Goal: Information Seeking & Learning: Learn about a topic

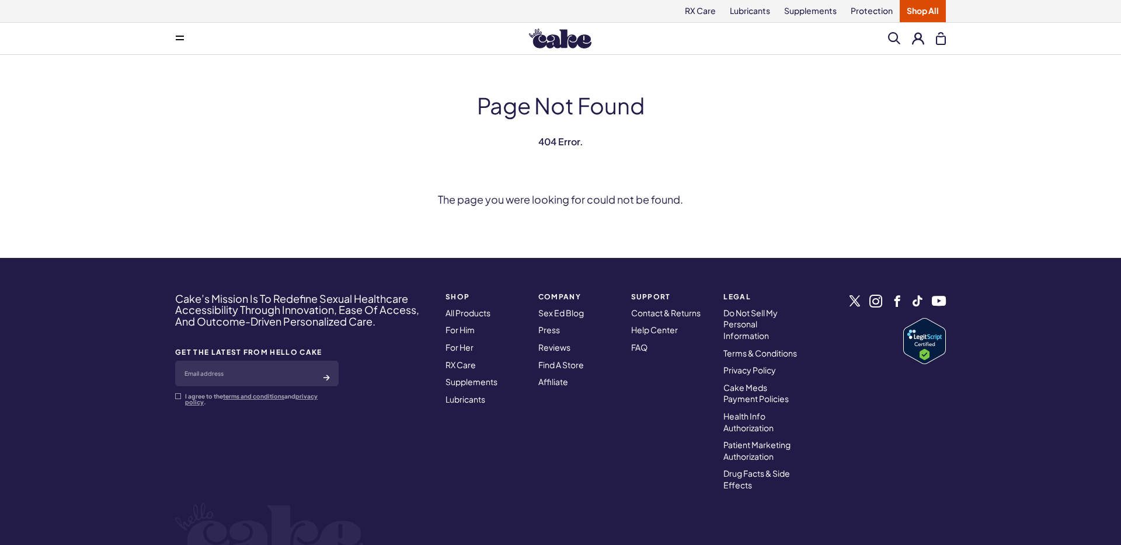
click at [562, 42] on img at bounding box center [560, 39] width 62 height 20
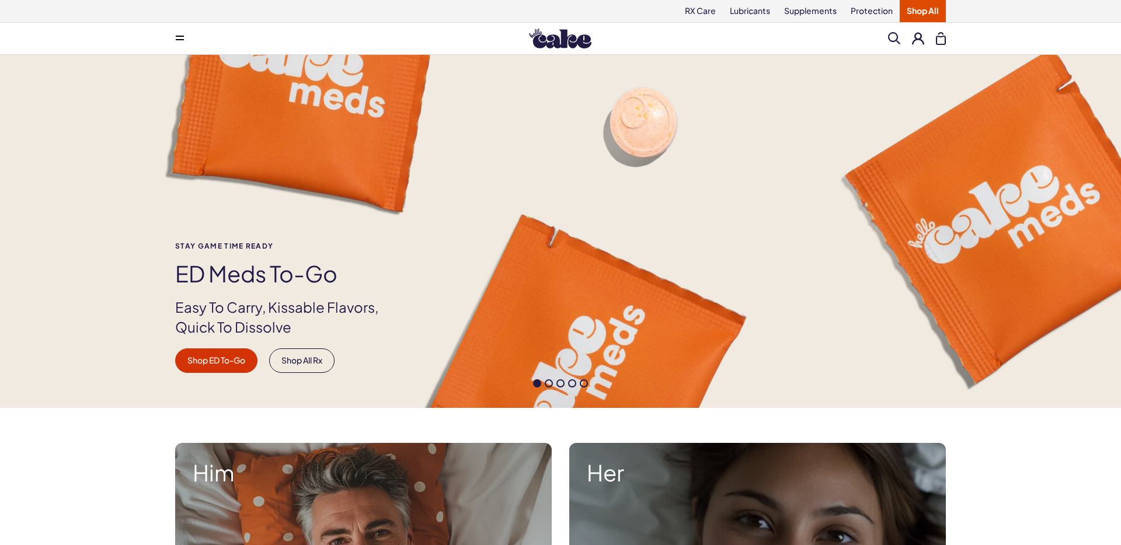
click at [930, 12] on link "Shop All" at bounding box center [922, 11] width 46 height 22
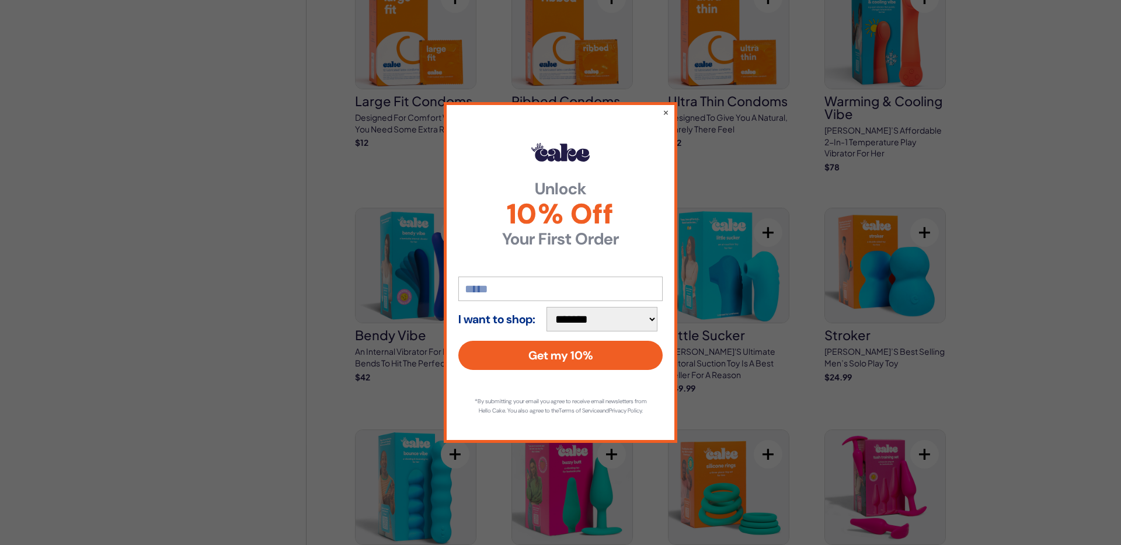
scroll to position [2501, 0]
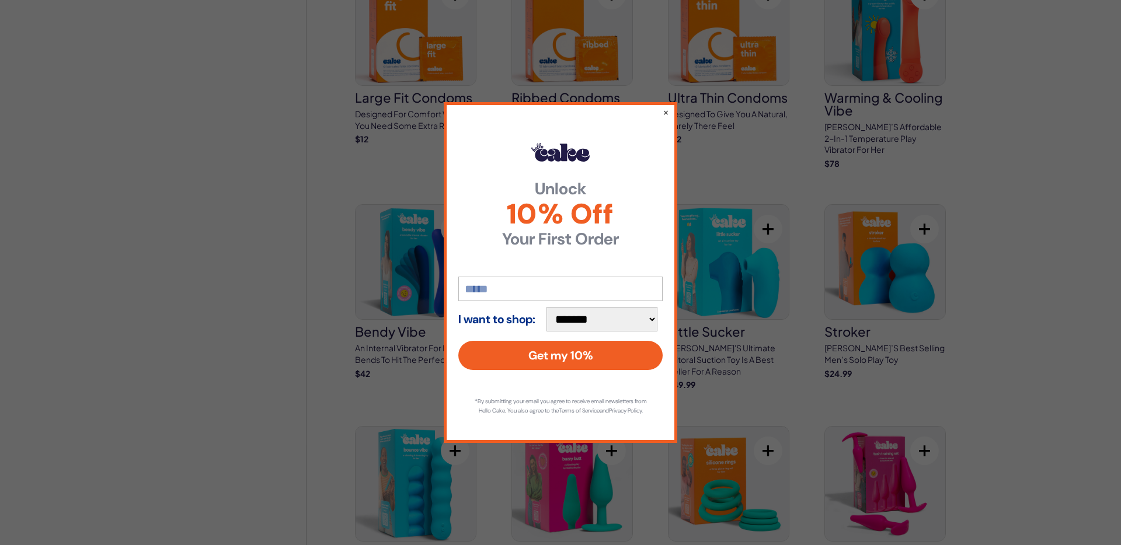
click at [872, 236] on div "**********" at bounding box center [560, 272] width 1121 height 545
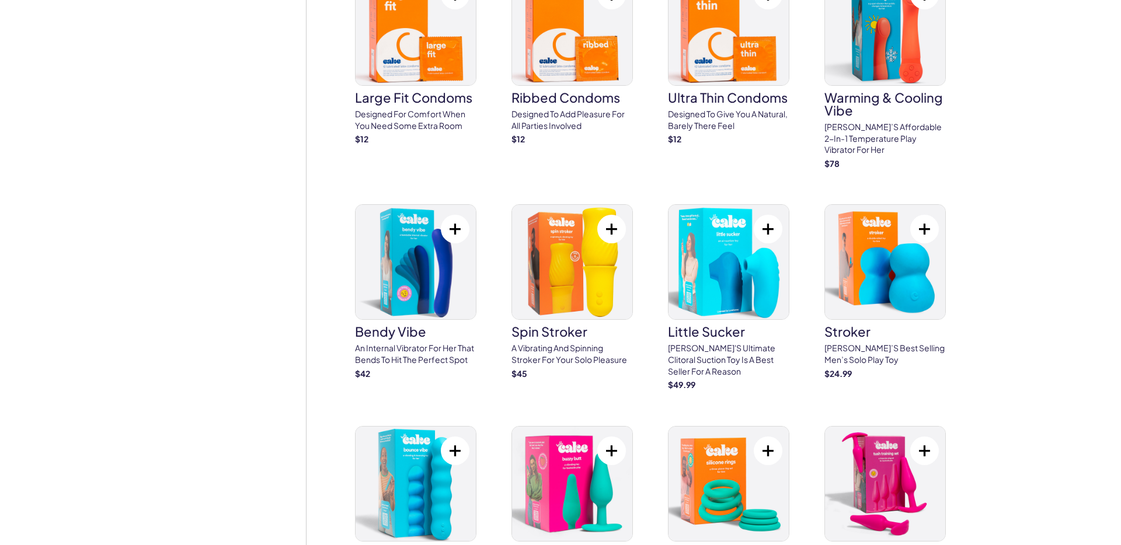
click at [889, 257] on img at bounding box center [885, 262] width 120 height 114
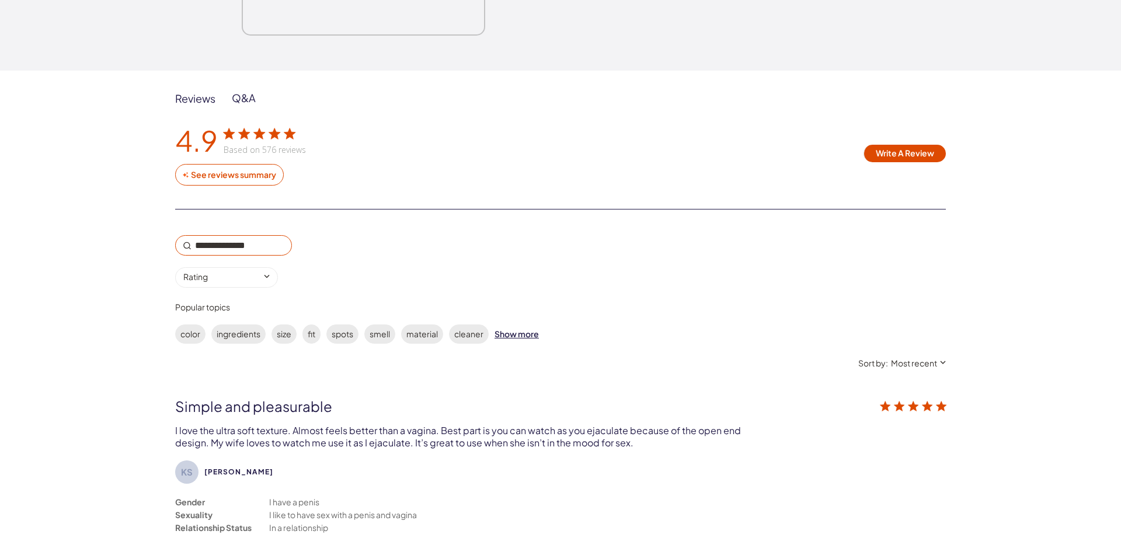
scroll to position [1781, 0]
click at [243, 336] on label "ingredients" at bounding box center [238, 335] width 54 height 19
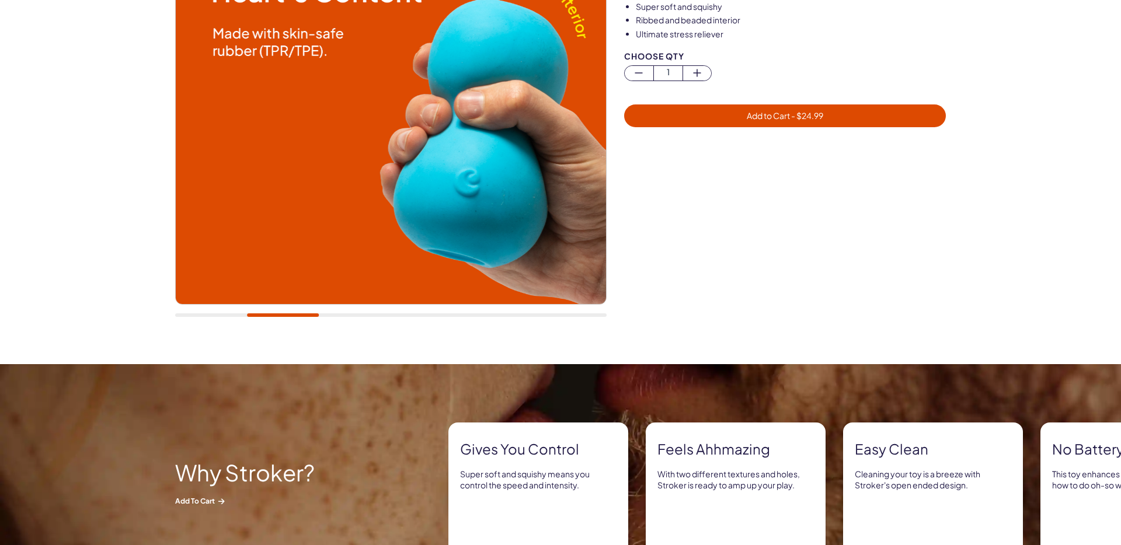
scroll to position [572, 0]
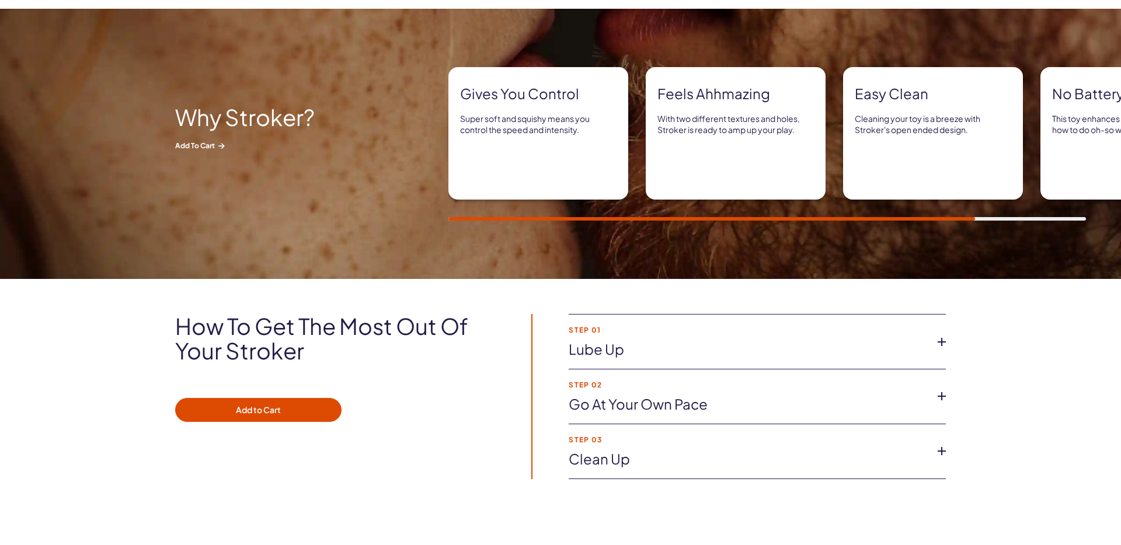
click at [683, 409] on link "Go at your own pace" at bounding box center [747, 405] width 358 height 20
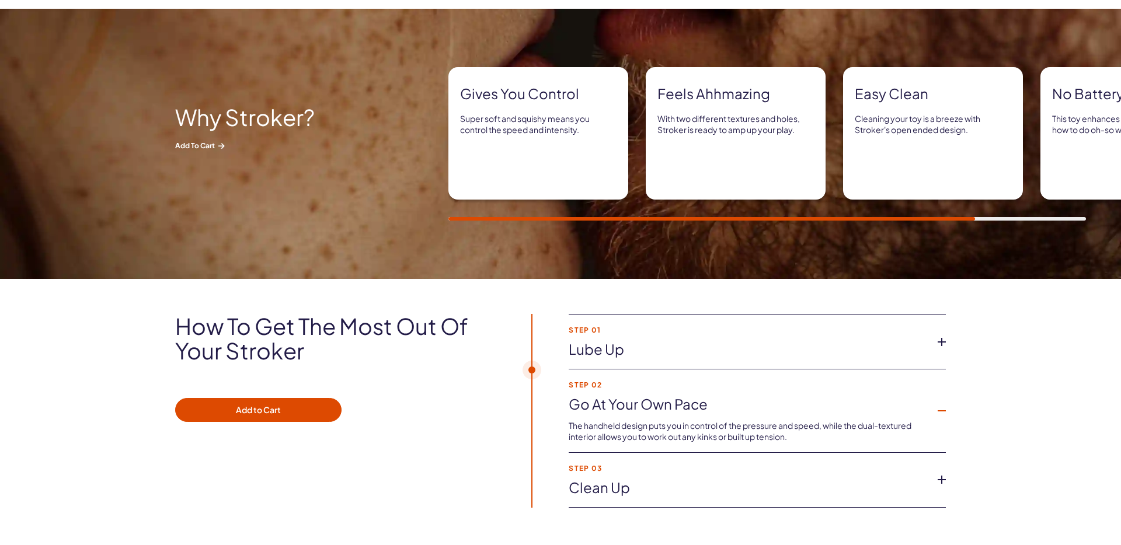
click at [683, 409] on link "Go at your own pace" at bounding box center [747, 405] width 358 height 20
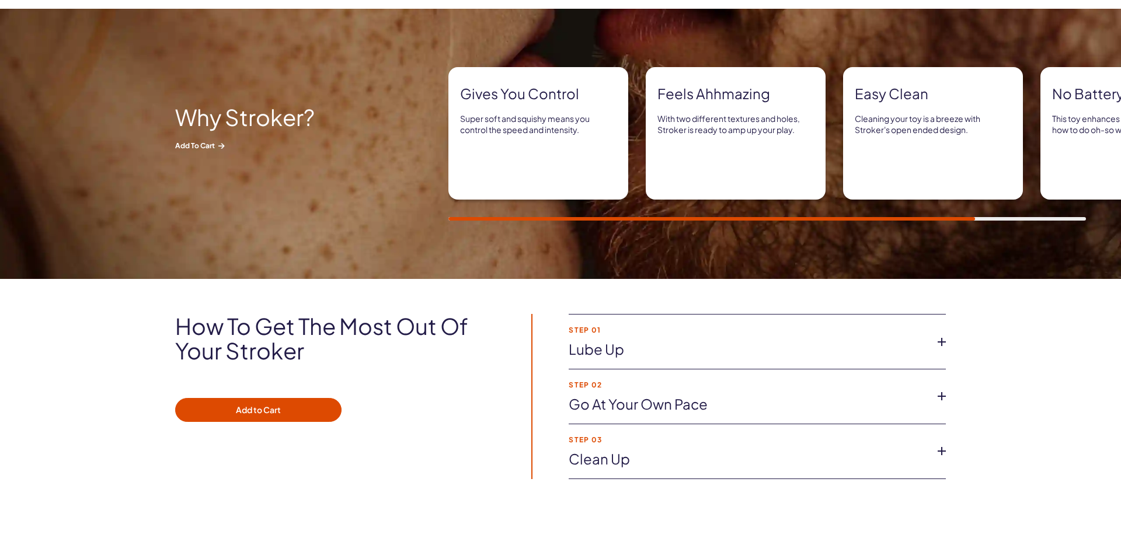
click at [672, 458] on link "Clean up" at bounding box center [747, 459] width 358 height 20
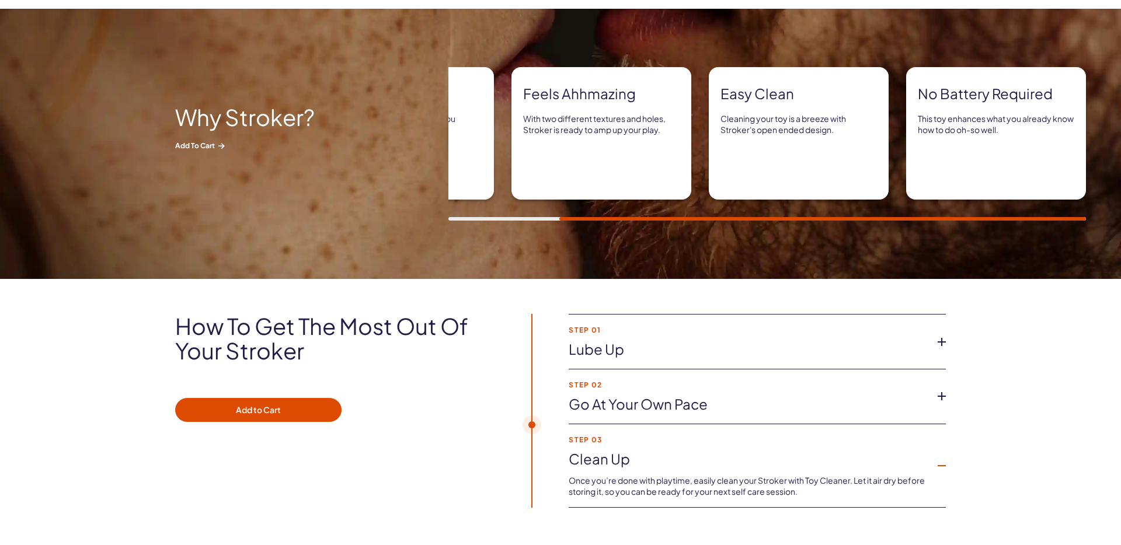
click at [672, 458] on link "Clean up" at bounding box center [747, 459] width 358 height 20
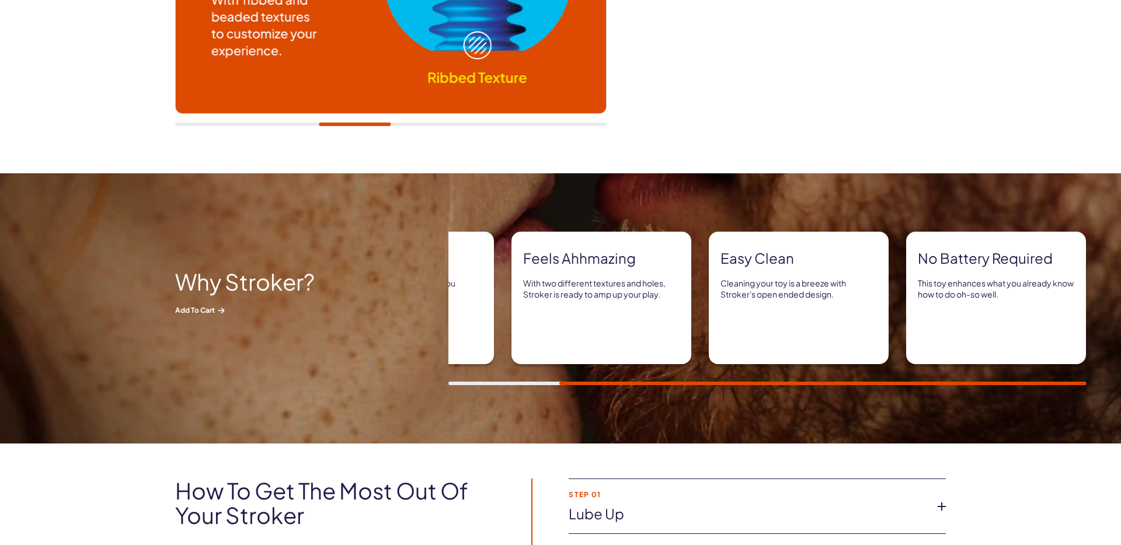
scroll to position [407, 0]
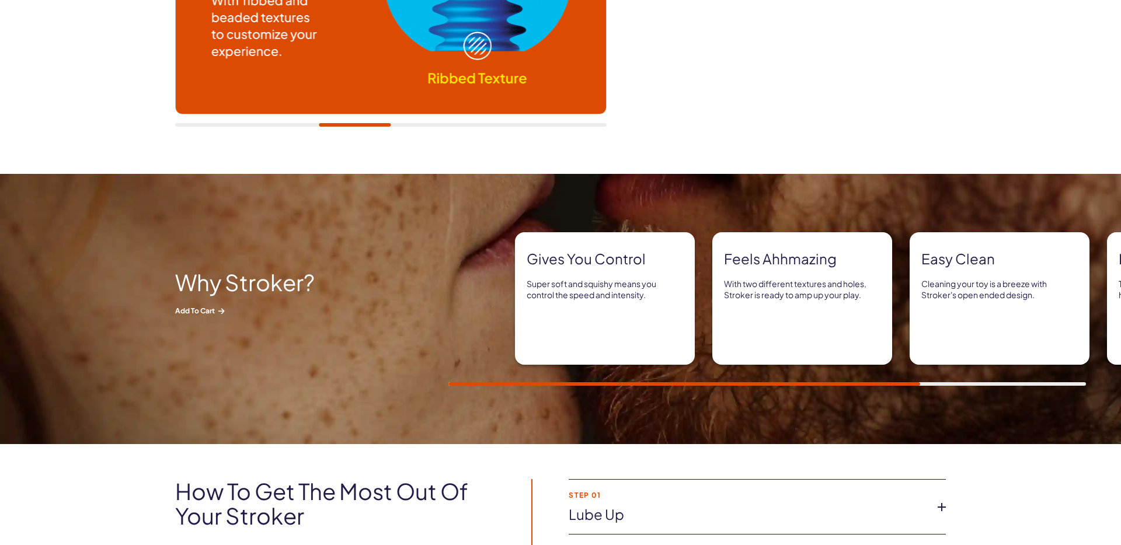
click at [1120, 228] on div "Why Stroker? Add to Cart Gives you control Super soft and squishy means you con…" at bounding box center [560, 309] width 1121 height 270
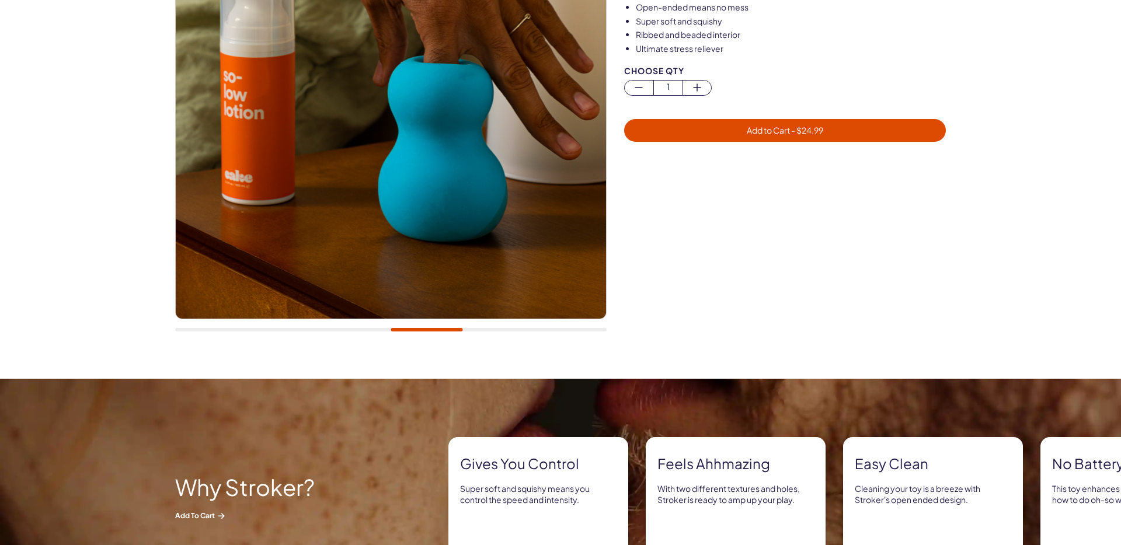
scroll to position [0, 0]
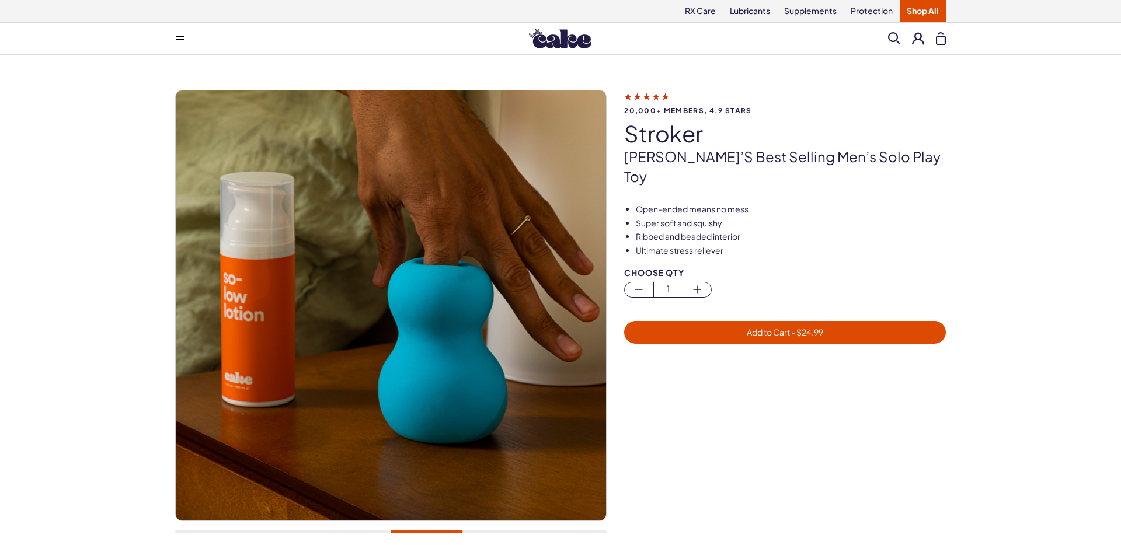
click at [483, 529] on div at bounding box center [390, 318] width 431 height 456
click at [483, 533] on div at bounding box center [390, 532] width 431 height 4
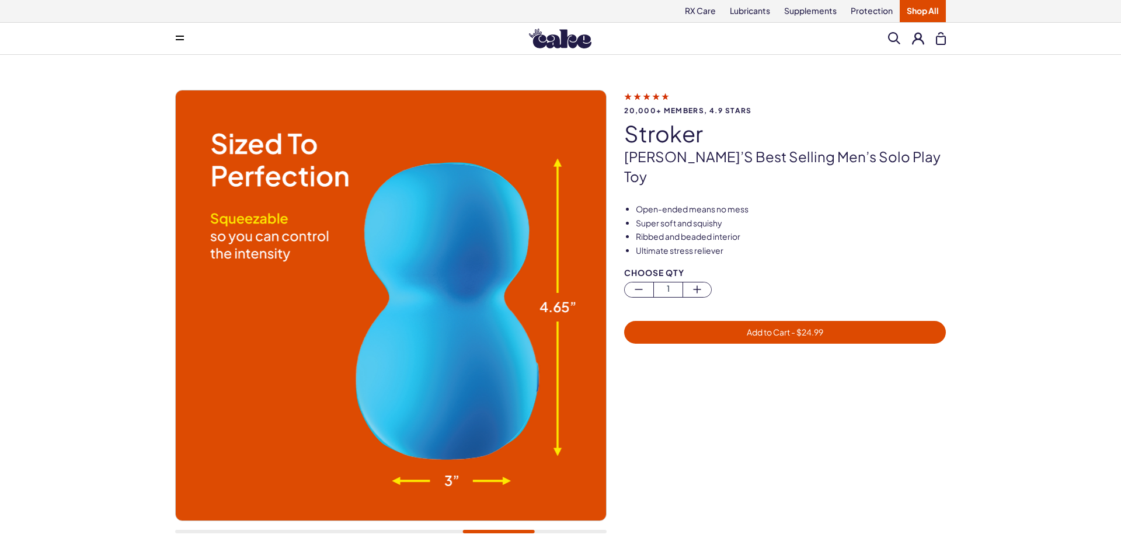
click at [557, 533] on div at bounding box center [390, 532] width 431 height 4
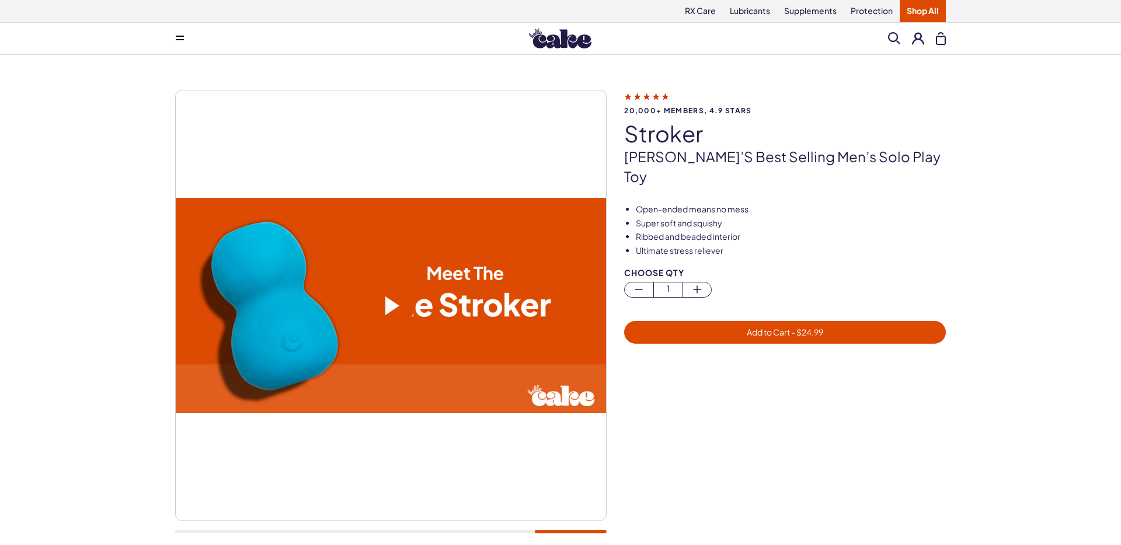
click at [229, 530] on div at bounding box center [390, 532] width 431 height 4
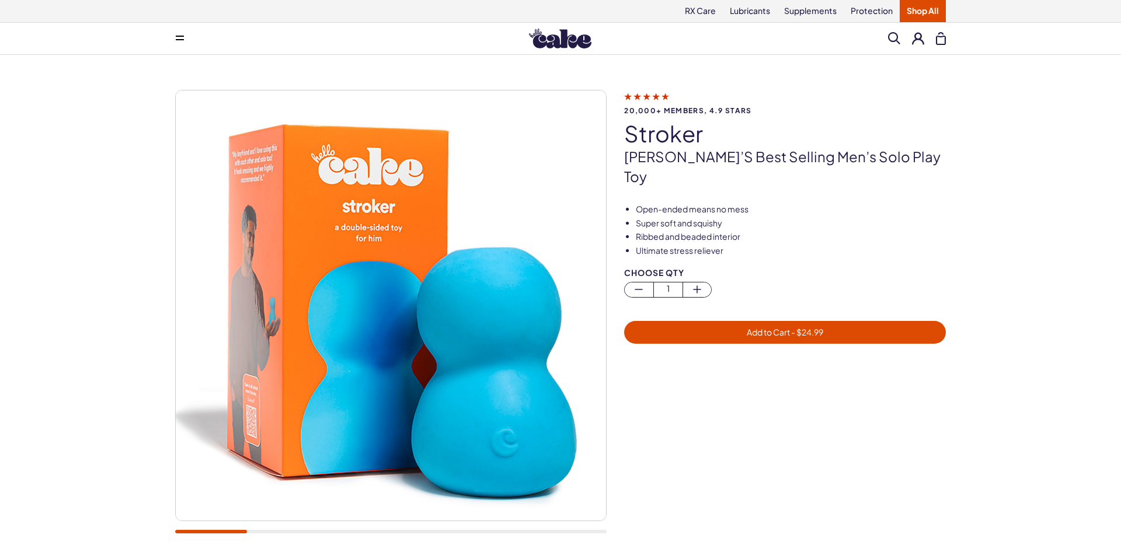
click at [558, 534] on div at bounding box center [390, 318] width 431 height 456
click at [570, 530] on div at bounding box center [390, 532] width 431 height 4
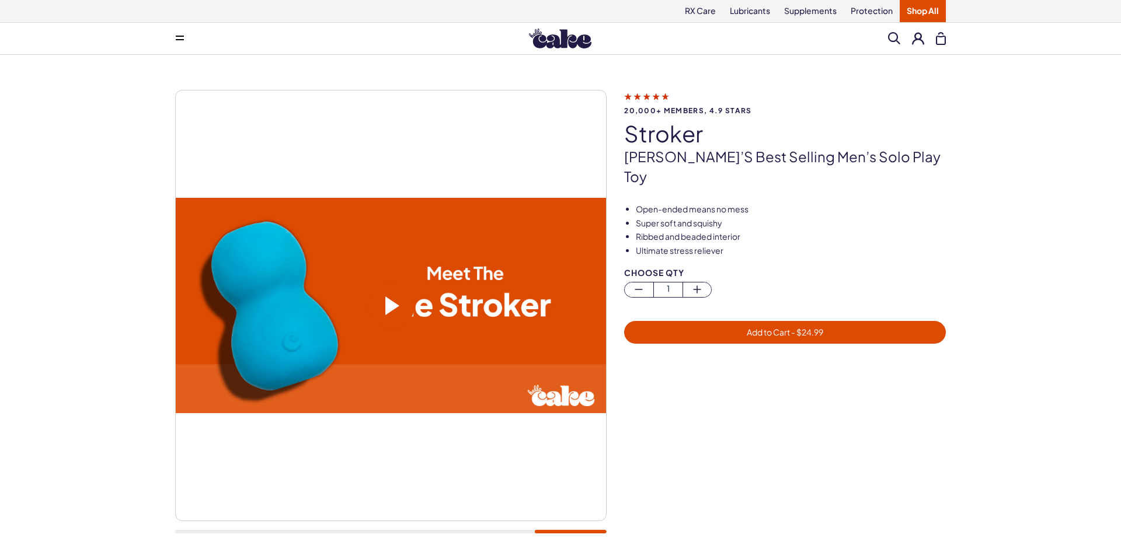
click at [395, 317] on span at bounding box center [391, 305] width 47 height 47
click at [50, 399] on div "20,000+ members, 4.9 stars stroker Cake’s best selling men’s solo play toy Open…" at bounding box center [560, 318] width 1121 height 526
click at [714, 463] on div at bounding box center [793, 462] width 339 height 169
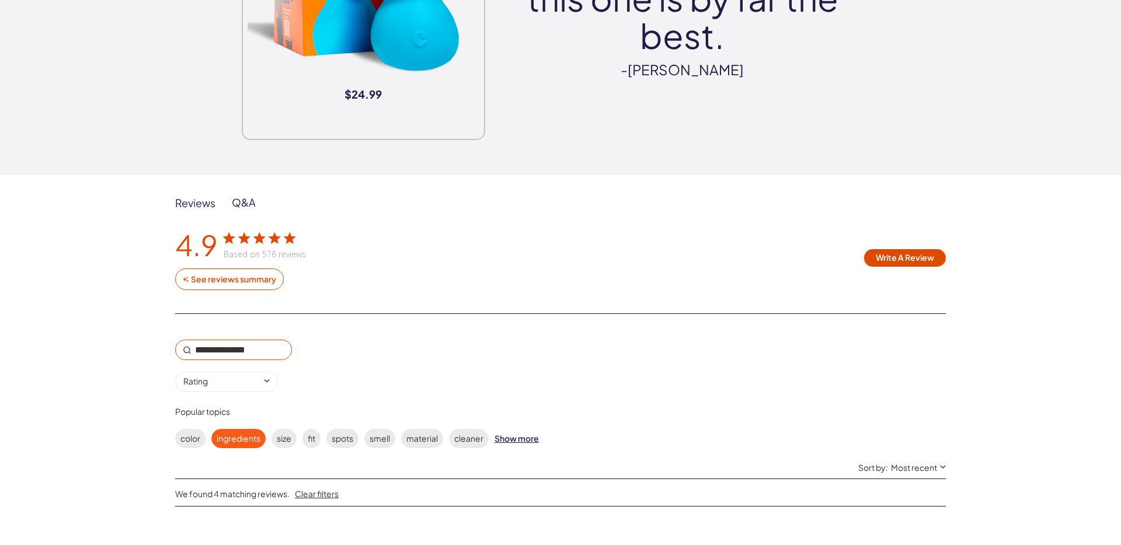
scroll to position [1821, 0]
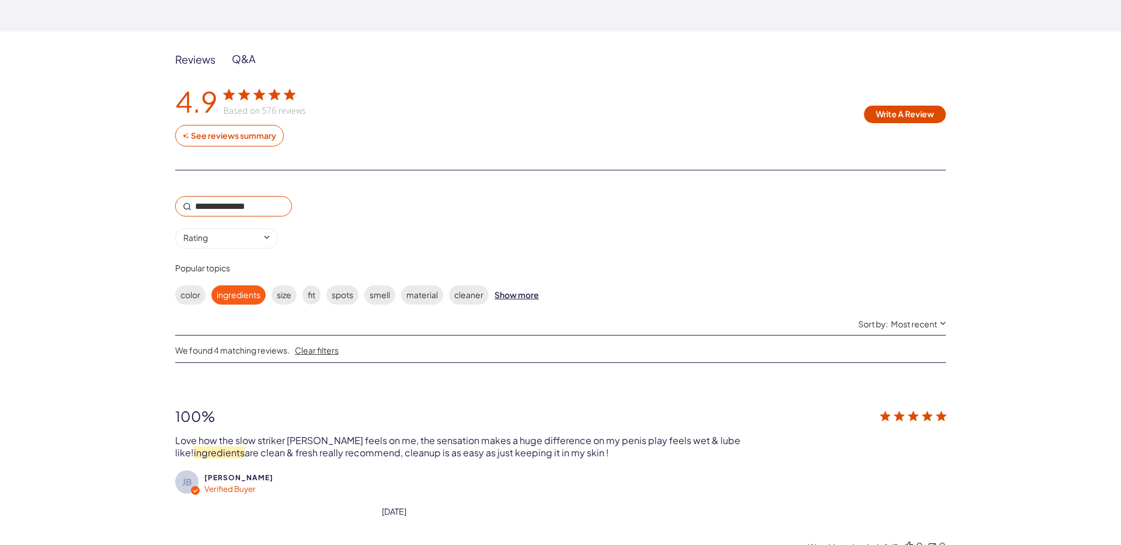
click at [249, 52] on div "Q&A" at bounding box center [244, 59] width 24 height 14
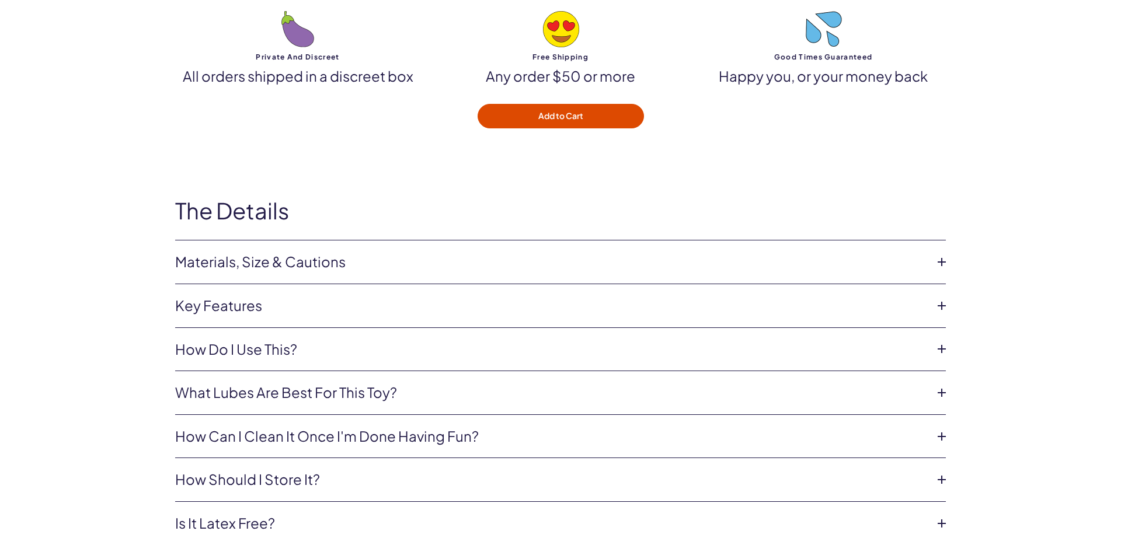
scroll to position [2923, 0]
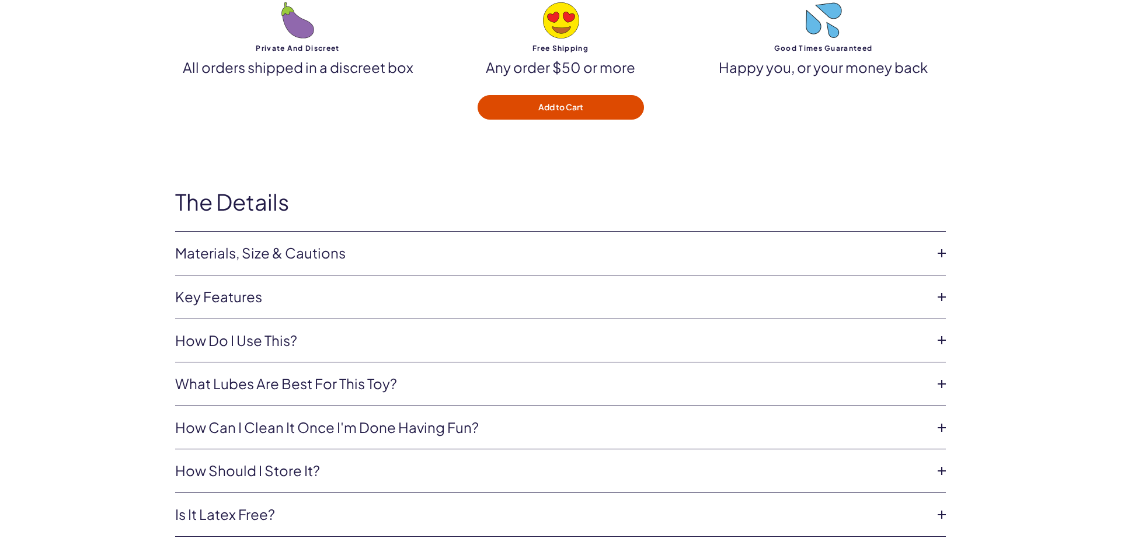
click at [331, 256] on link "Materials, Size & Cautions" at bounding box center [551, 253] width 752 height 20
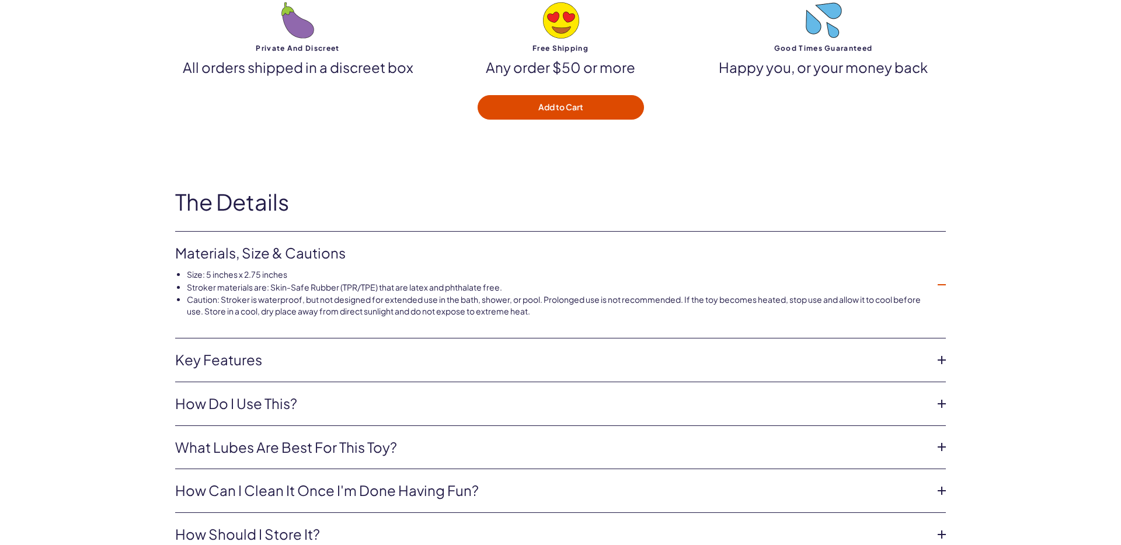
click at [453, 280] on li "Size: 5 inches x 2.75 inches" at bounding box center [557, 275] width 740 height 12
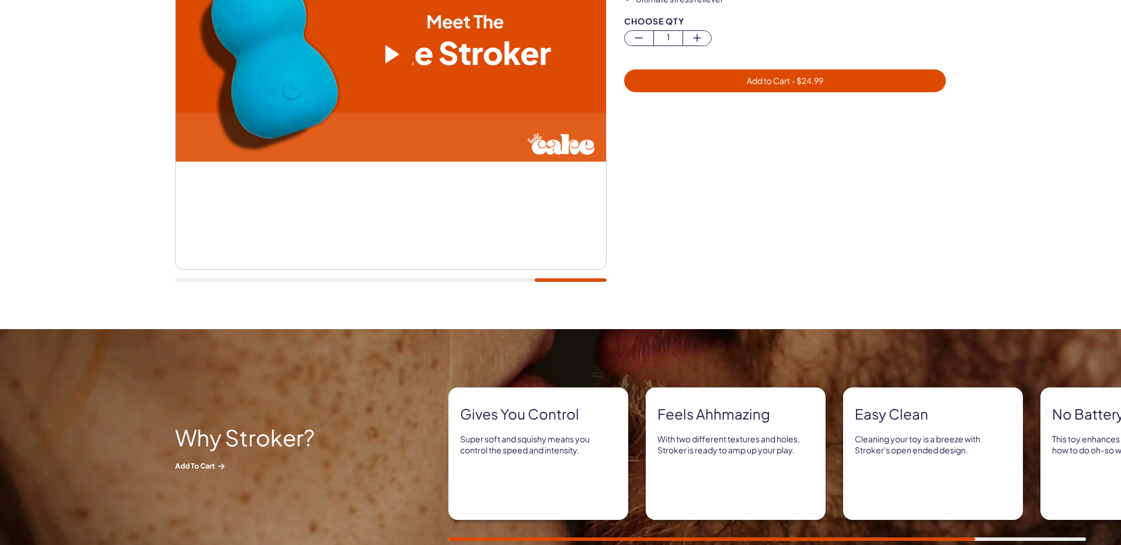
scroll to position [0, 0]
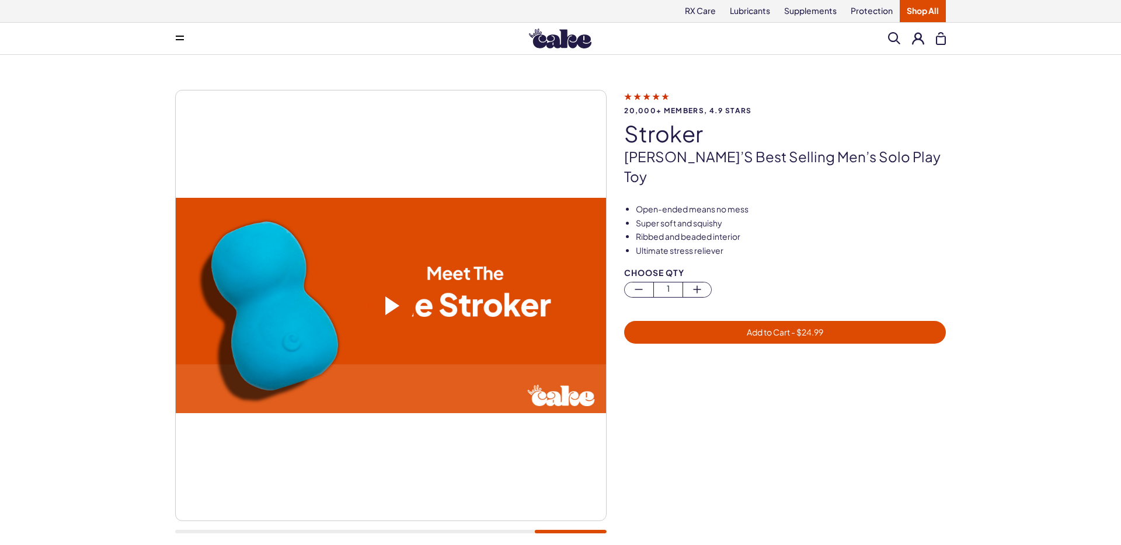
click at [924, 11] on link "Shop All" at bounding box center [922, 11] width 46 height 22
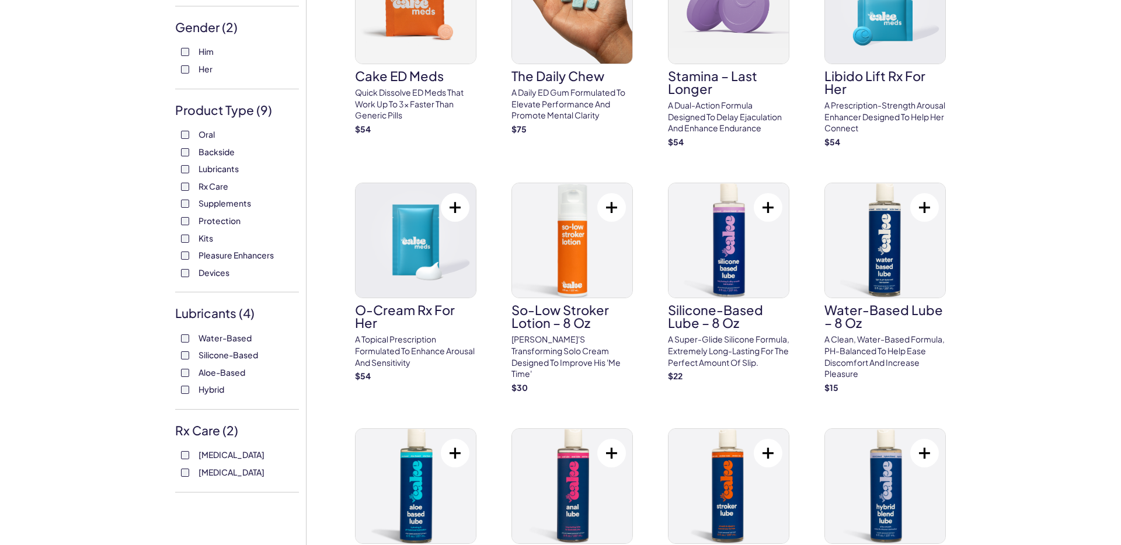
scroll to position [150, 0]
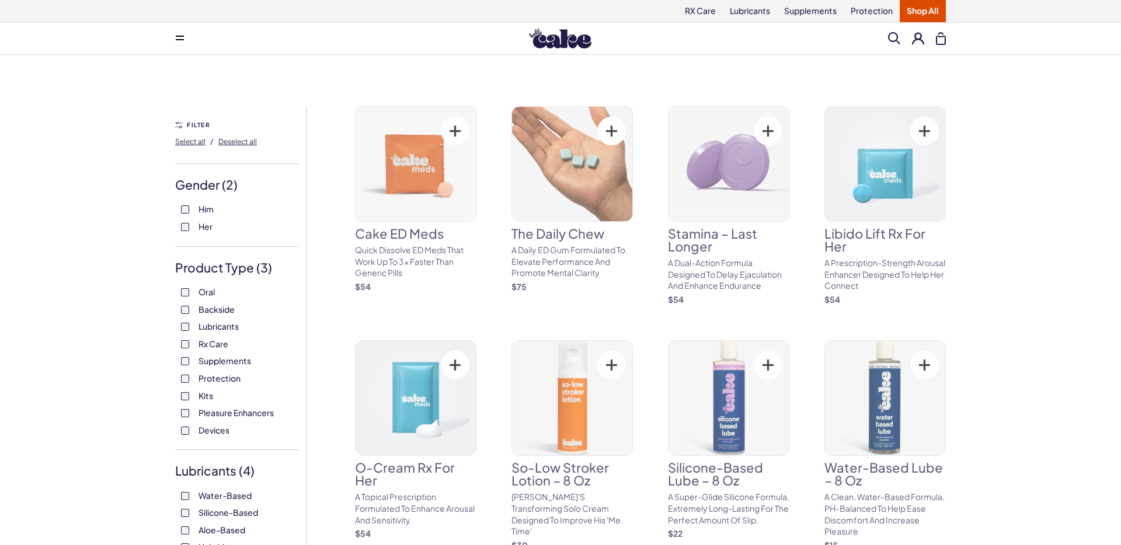
click at [184, 315] on div "Oral Backside Lubricants Rx Care Supplements Protection Kits Pleasure Enhancers…" at bounding box center [237, 361] width 124 height 149
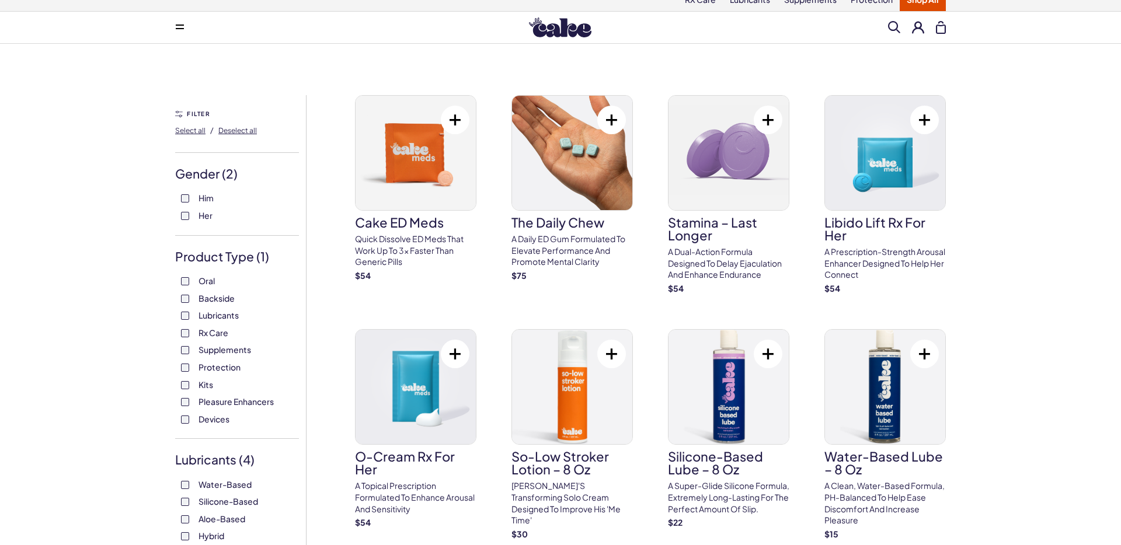
scroll to position [13, 0]
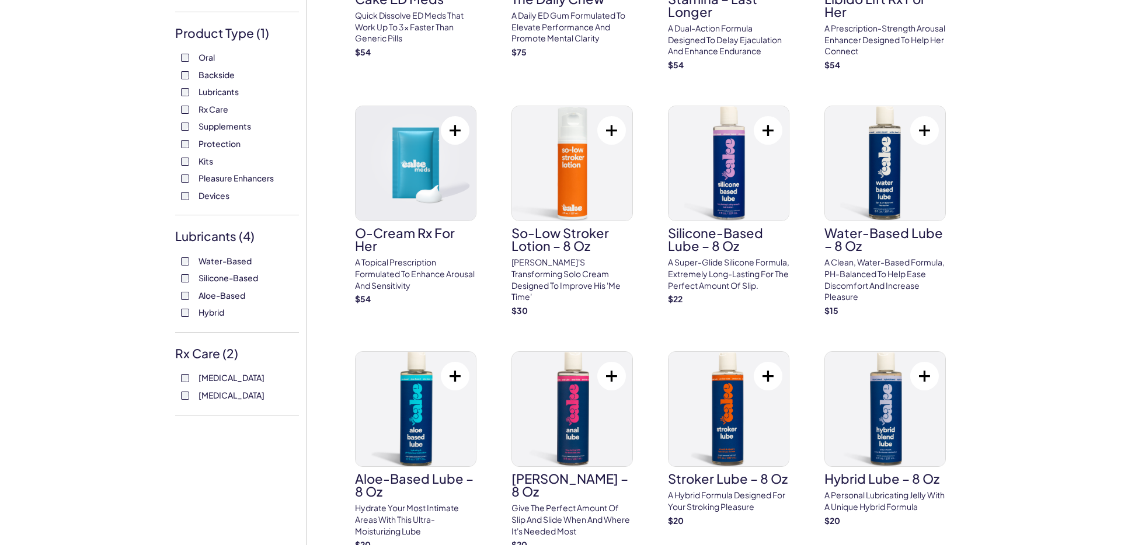
scroll to position [0, 0]
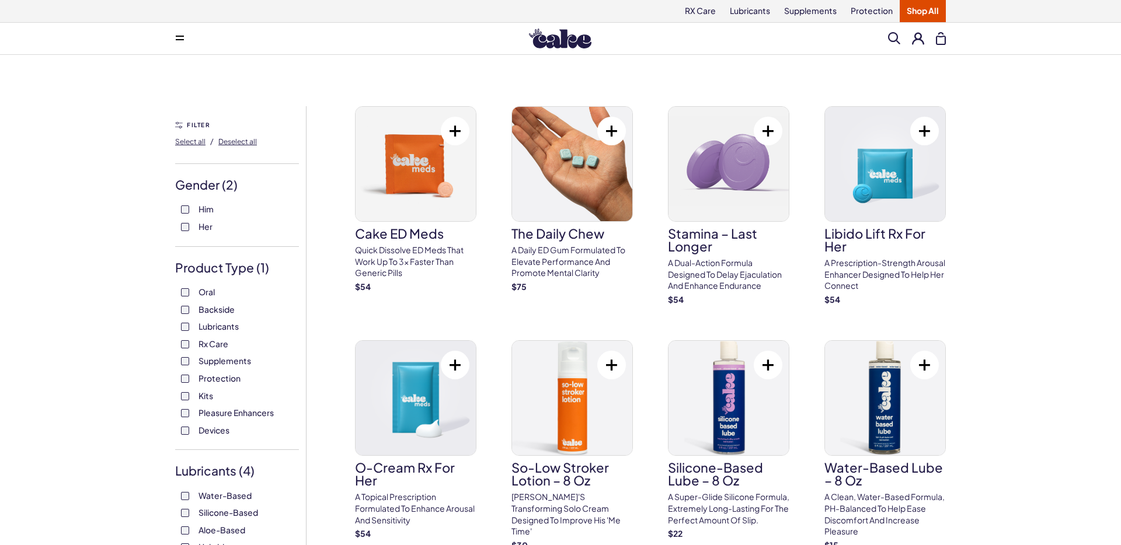
click at [890, 34] on span at bounding box center [894, 38] width 12 height 12
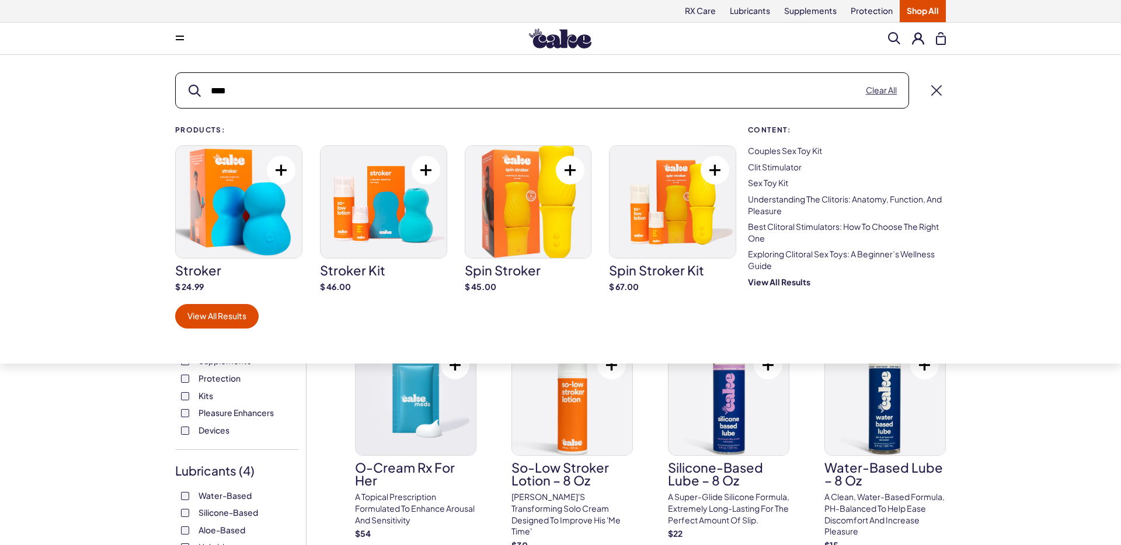
type input "****"
click at [355, 222] on img at bounding box center [383, 202] width 126 height 112
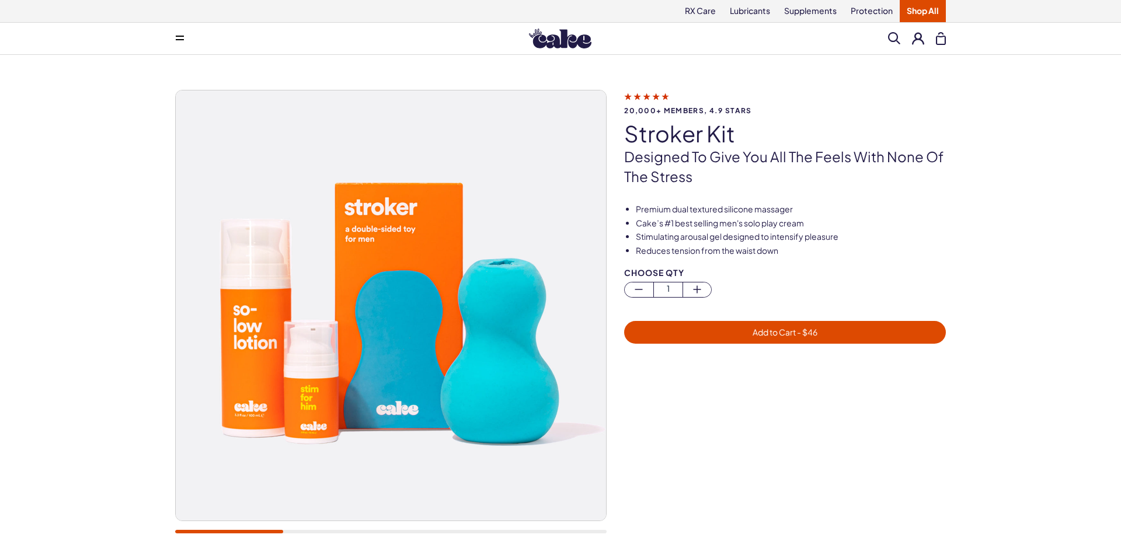
click at [894, 36] on span at bounding box center [894, 38] width 12 height 12
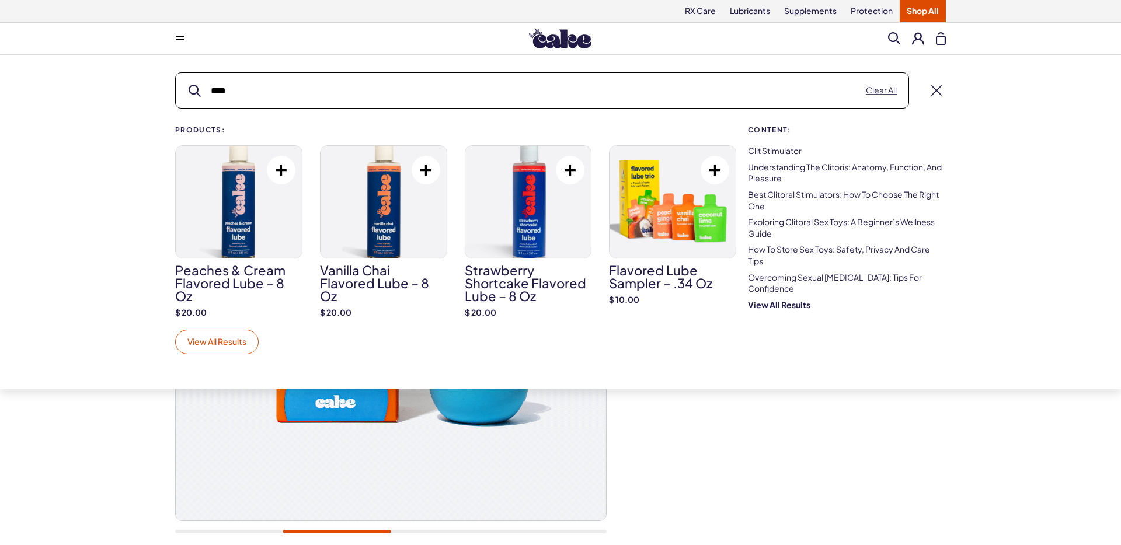
type input "****"
click at [230, 341] on link "View All Results" at bounding box center [216, 342] width 83 height 25
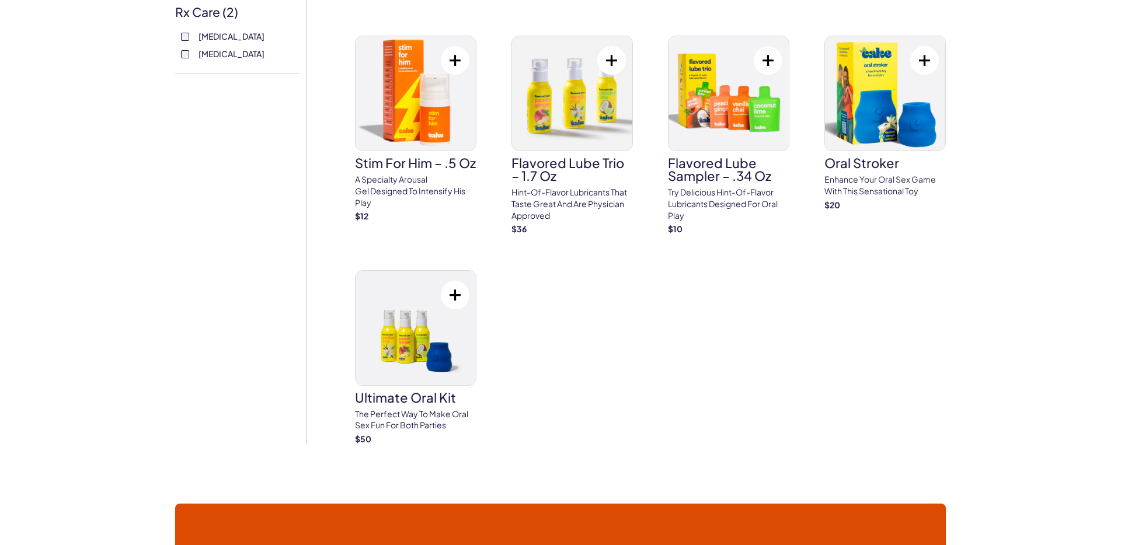
scroll to position [577, 0]
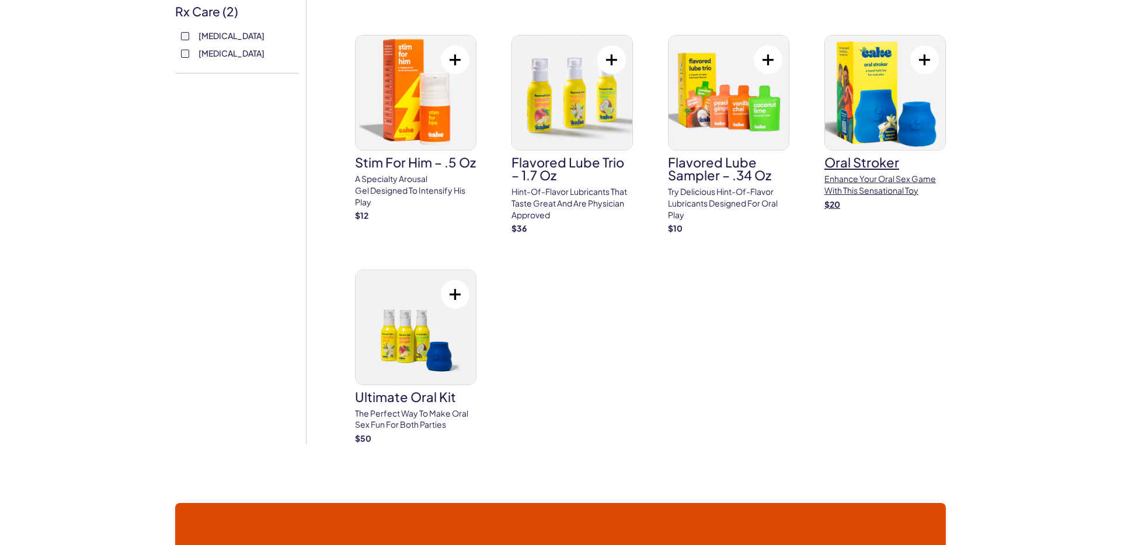
click at [894, 97] on img at bounding box center [885, 93] width 120 height 114
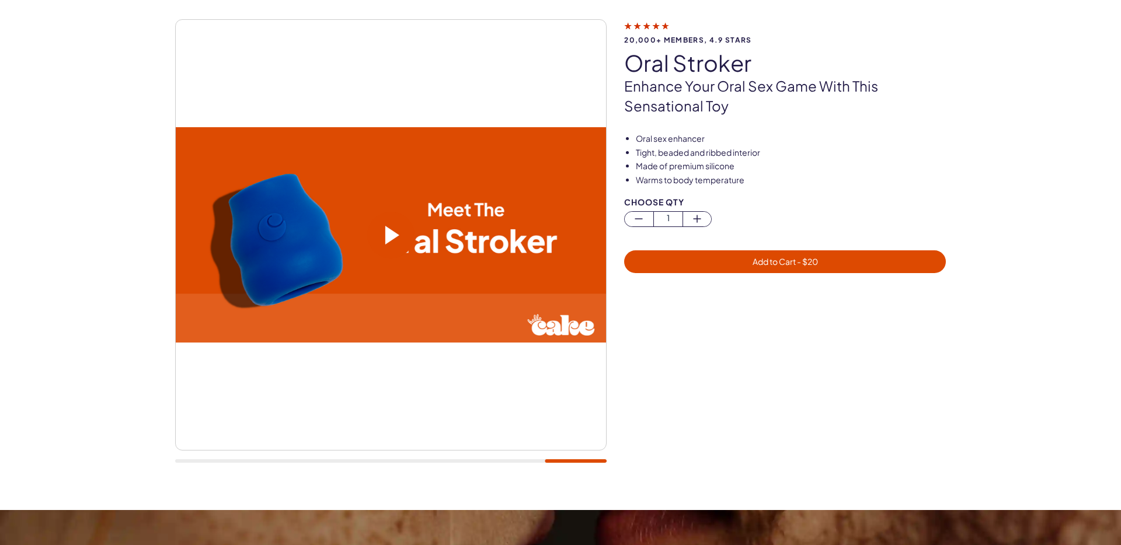
scroll to position [79, 0]
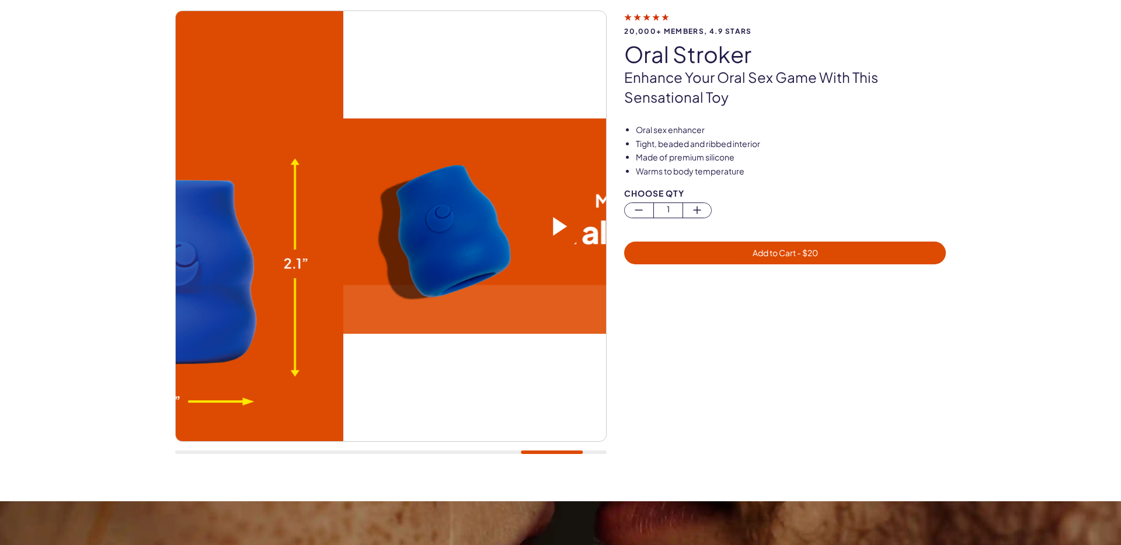
drag, startPoint x: 369, startPoint y: 276, endPoint x: 797, endPoint y: 231, distance: 430.2
click at [797, 231] on div "20,000+ members, 4.9 stars oral stroker Enhance your oral sex game with this se…" at bounding box center [560, 239] width 770 height 456
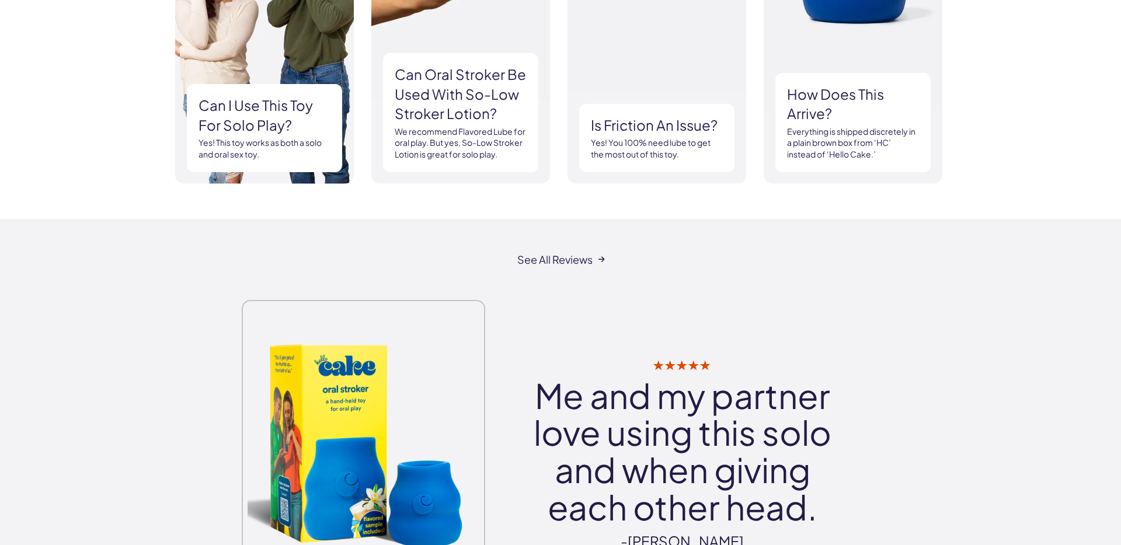
scroll to position [1271, 0]
